Goal: Task Accomplishment & Management: Manage account settings

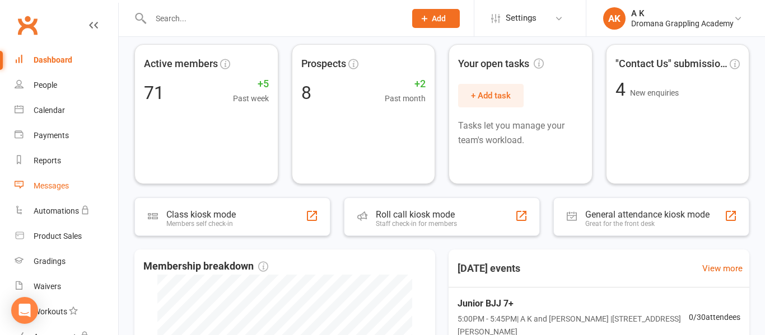
scroll to position [41, 0]
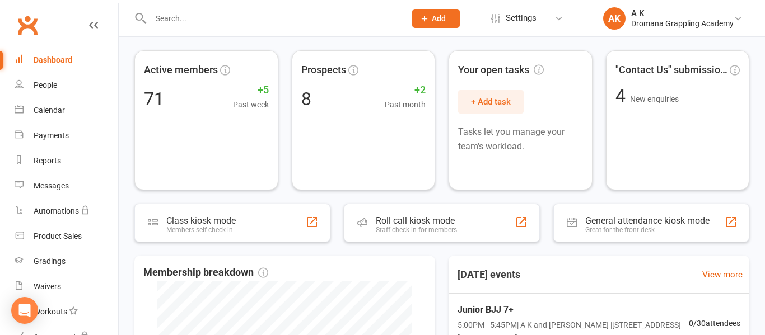
click at [62, 58] on div "Dashboard" at bounding box center [53, 59] width 39 height 9
click at [627, 25] on link "AK A K Dromana Grappling Academy" at bounding box center [675, 18] width 145 height 22
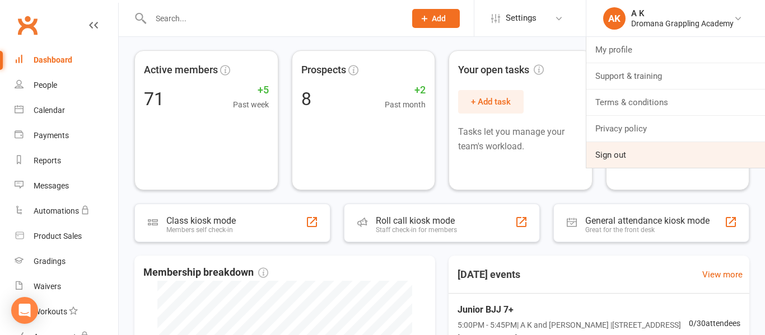
click at [623, 152] on link "Sign out" at bounding box center [675, 155] width 179 height 26
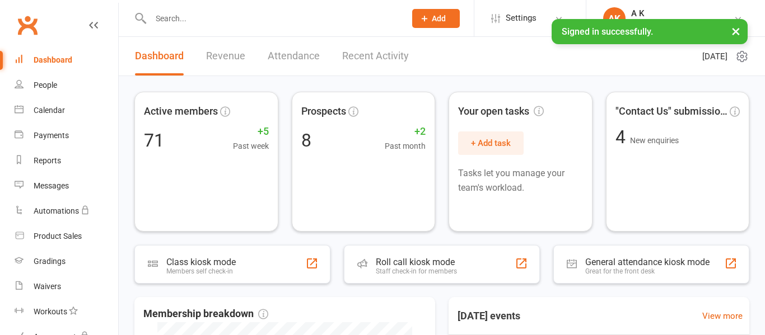
click at [359, 22] on input "text" at bounding box center [272, 19] width 250 height 16
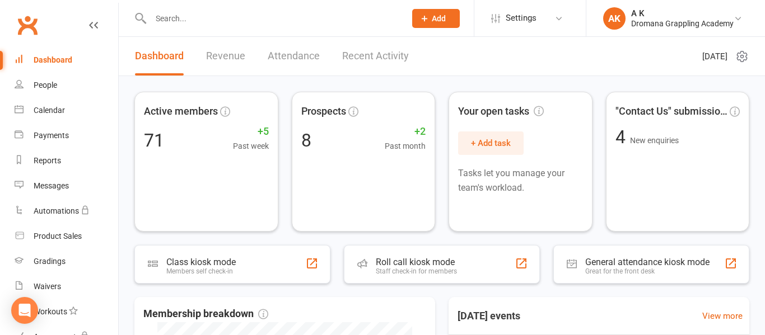
click at [344, 21] on input "text" at bounding box center [272, 19] width 250 height 16
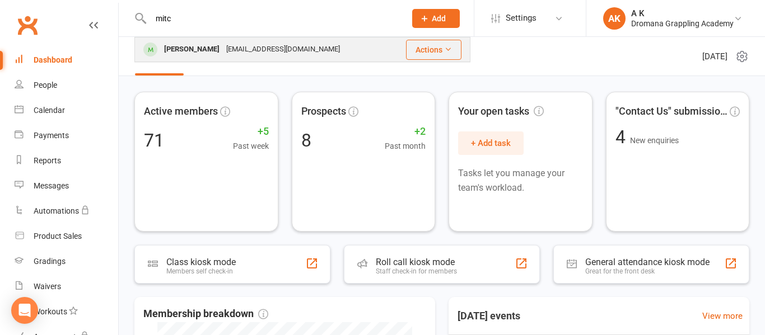
type input "mitc"
click at [294, 43] on div "mitchellcg158@icloud.com" at bounding box center [283, 49] width 120 height 16
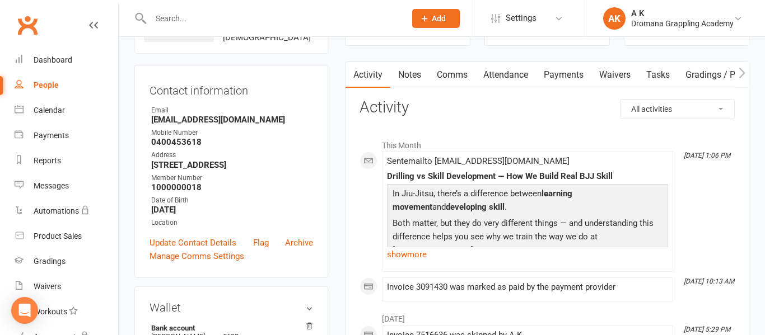
scroll to position [93, 0]
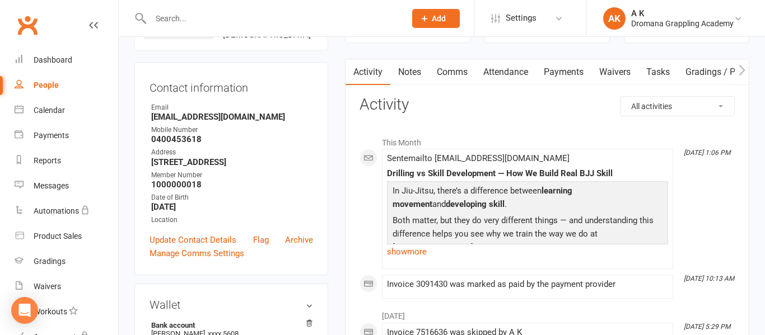
click at [565, 73] on link "Payments" at bounding box center [563, 72] width 55 height 26
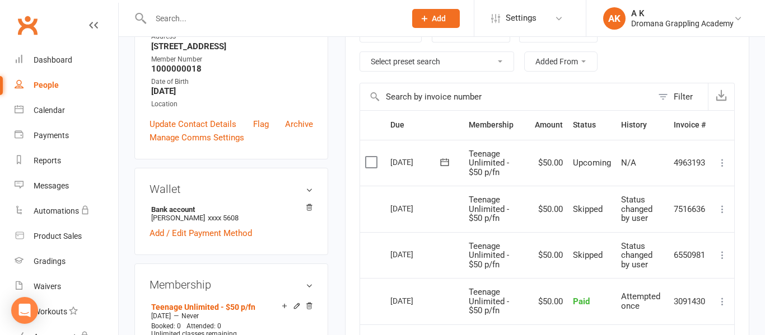
scroll to position [209, 0]
click at [722, 165] on icon at bounding box center [722, 162] width 11 height 11
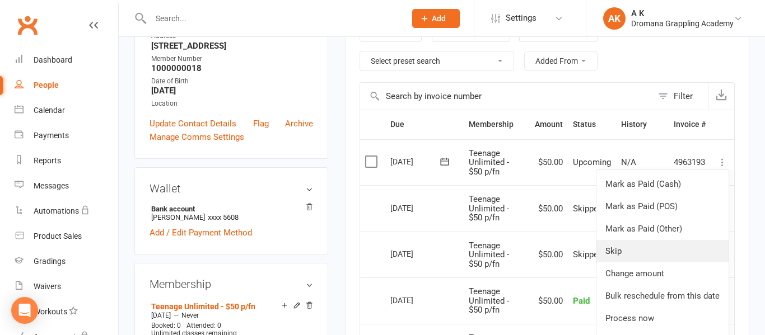
click at [631, 254] on link "Skip" at bounding box center [662, 251] width 132 height 22
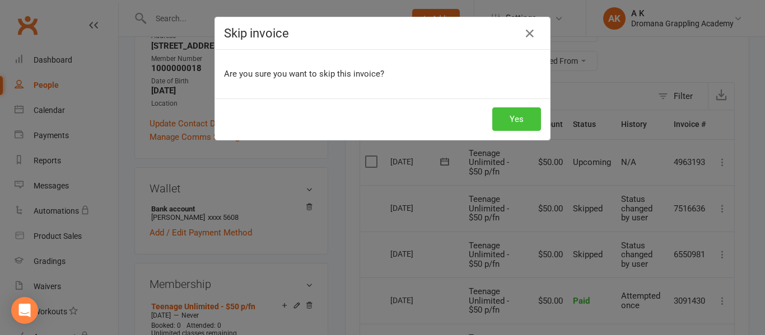
click at [526, 117] on button "Yes" at bounding box center [516, 120] width 49 height 24
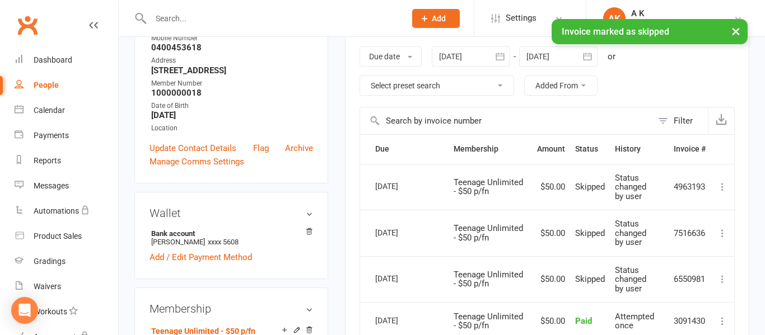
scroll to position [184, 0]
click at [44, 55] on div "Dashboard" at bounding box center [53, 59] width 39 height 9
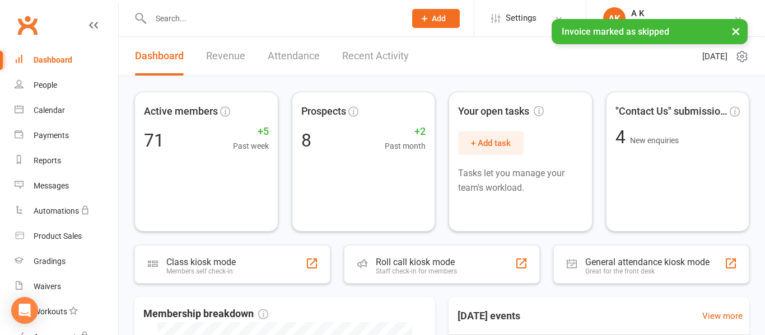
click at [357, 19] on div "× Invoice marked as skipped" at bounding box center [375, 19] width 750 height 0
click at [365, 56] on link "Recent Activity" at bounding box center [375, 56] width 67 height 39
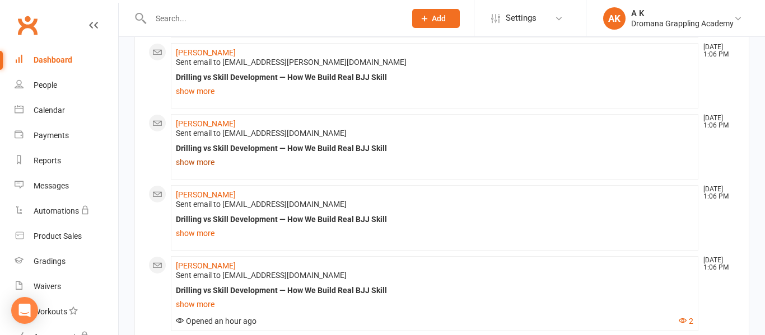
scroll to position [309, 0]
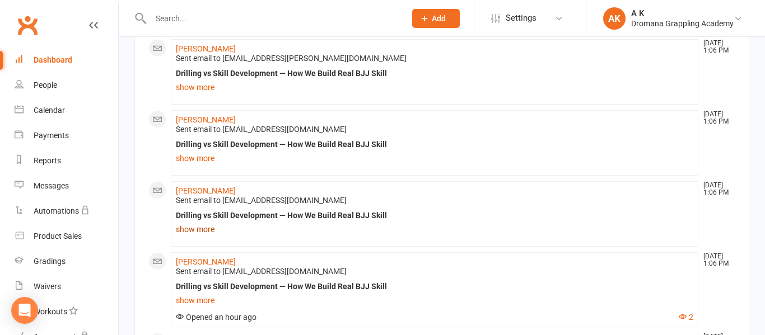
click at [199, 230] on link "show more" at bounding box center [434, 230] width 517 height 16
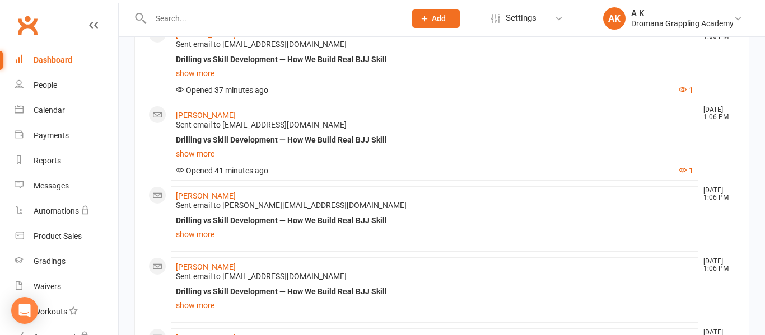
scroll to position [2053, 0]
click at [206, 161] on link "show more" at bounding box center [434, 154] width 517 height 16
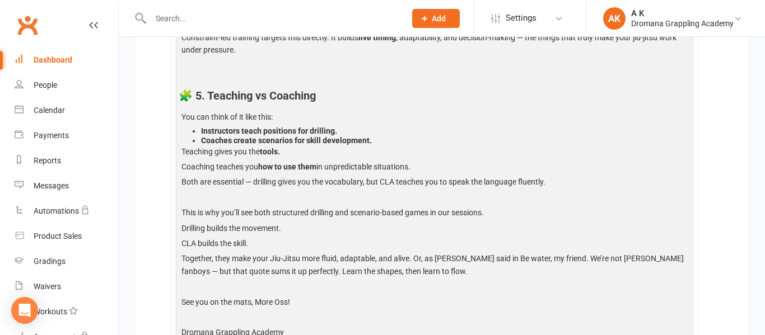
scroll to position [1368, 0]
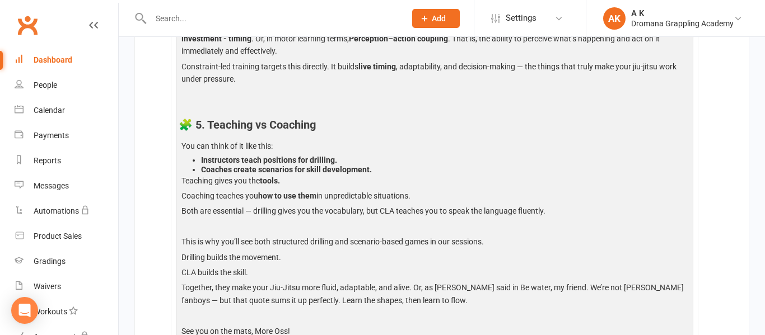
click at [62, 52] on link "Dashboard" at bounding box center [67, 60] width 104 height 25
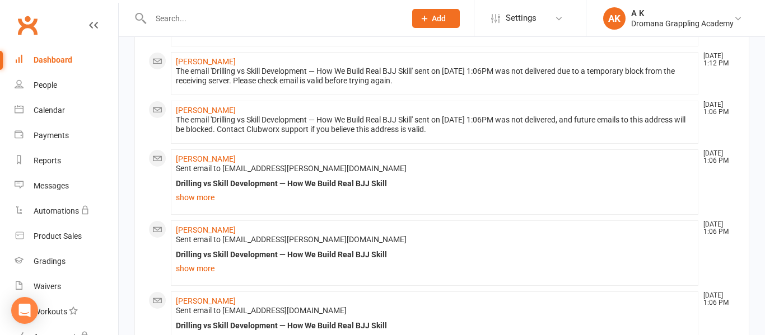
scroll to position [0, 0]
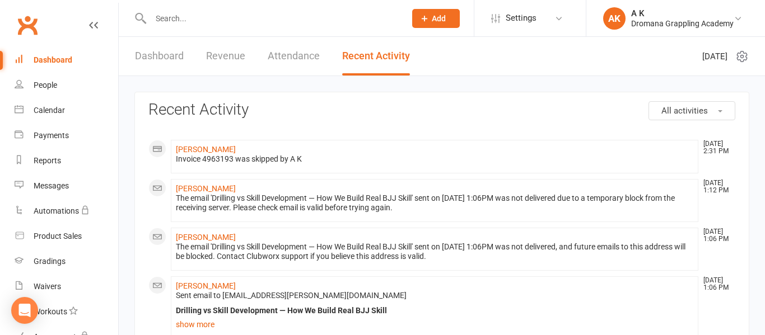
click at [57, 62] on div "Dashboard" at bounding box center [53, 59] width 39 height 9
click at [67, 60] on div "Dashboard" at bounding box center [53, 59] width 39 height 9
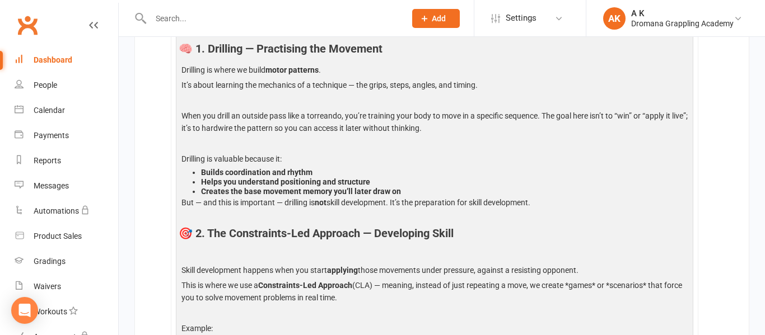
scroll to position [567, 0]
